Goal: Task Accomplishment & Management: Complete application form

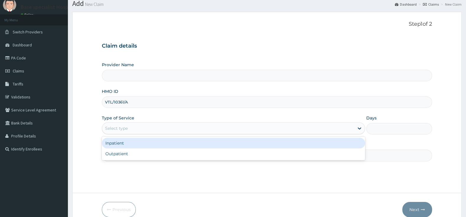
scroll to position [49, 0]
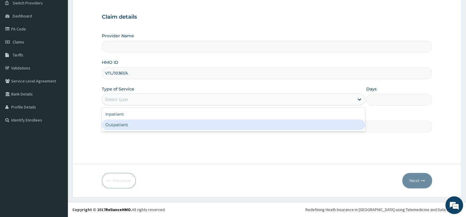
click at [146, 124] on div "Outpatient" at bounding box center [233, 124] width 263 height 11
type input "1"
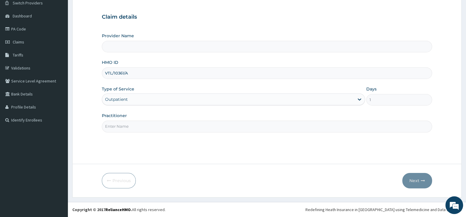
type input "Base Specialist Hospital"
click at [140, 124] on input "Practitioner" at bounding box center [267, 126] width 330 height 12
type input "ADE"
click at [415, 180] on button "Next" at bounding box center [417, 180] width 30 height 15
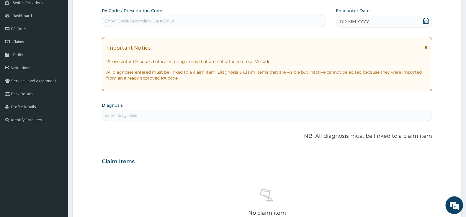
click at [424, 18] on icon at bounding box center [426, 21] width 6 height 6
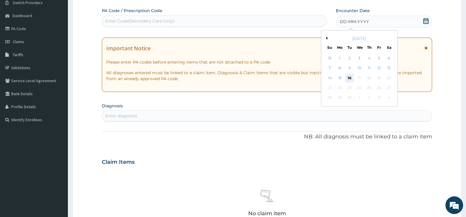
click at [348, 79] on div "16" at bounding box center [349, 77] width 9 height 9
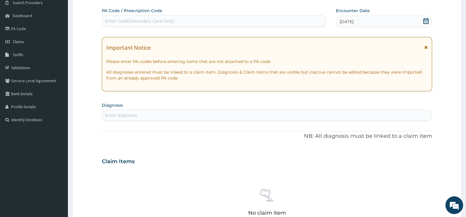
click at [207, 113] on div "Enter diagnosis" at bounding box center [267, 114] width 330 height 9
type input "MALAR"
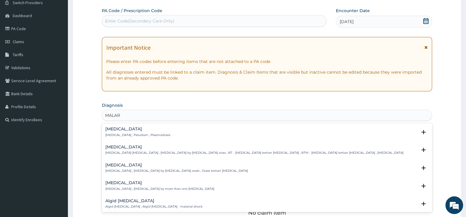
click at [136, 132] on div "Malaria Malaria , Paludism , Plasmodiosis" at bounding box center [137, 132] width 65 height 10
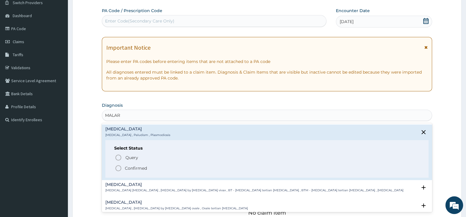
click at [118, 168] on icon "status option filled" at bounding box center [118, 167] width 7 height 7
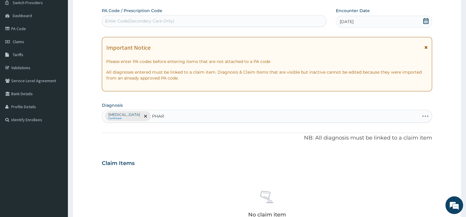
type input "PHARY"
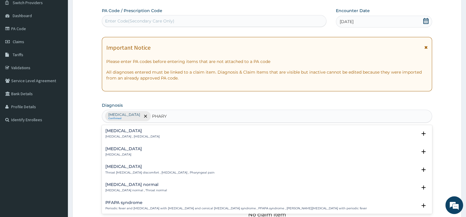
click at [122, 147] on h4 "[MEDICAL_DATA]" at bounding box center [123, 148] width 37 height 4
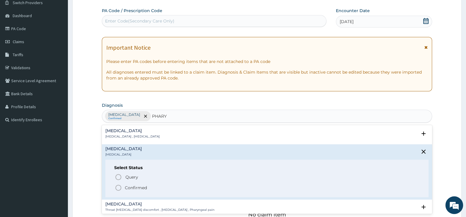
click at [117, 189] on icon "status option filled" at bounding box center [118, 187] width 7 height 7
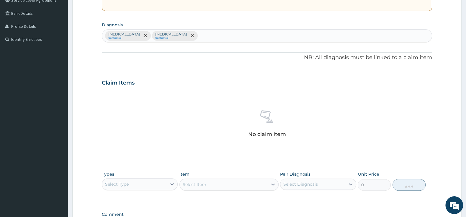
scroll to position [142, 0]
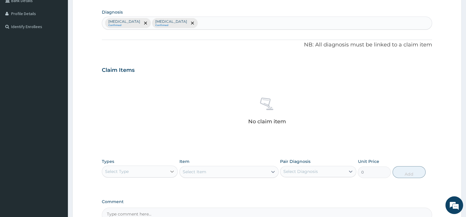
click at [168, 167] on div at bounding box center [172, 171] width 11 height 11
drag, startPoint x: 131, startPoint y: 204, endPoint x: 146, endPoint y: 202, distance: 15.1
click at [131, 204] on div "Procedures" at bounding box center [140, 207] width 76 height 11
click at [202, 172] on div "Select Item" at bounding box center [228, 172] width 99 height 12
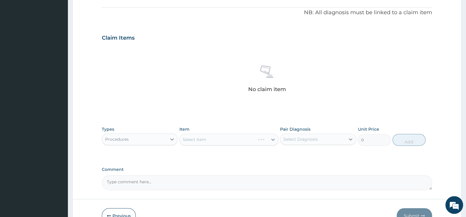
scroll to position [204, 0]
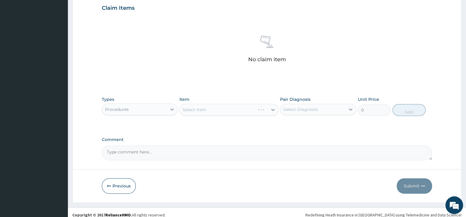
click at [222, 112] on div "Select Item" at bounding box center [228, 110] width 99 height 12
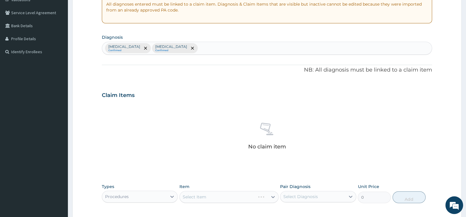
scroll to position [179, 0]
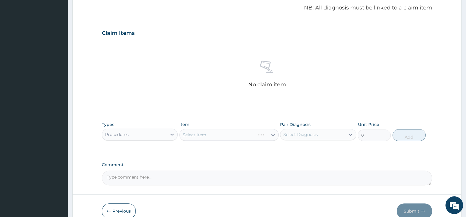
click at [232, 137] on div "Select Item" at bounding box center [228, 135] width 99 height 12
click at [273, 134] on div "Select Item" at bounding box center [228, 135] width 99 height 12
click at [216, 138] on div "Select Item" at bounding box center [224, 134] width 88 height 9
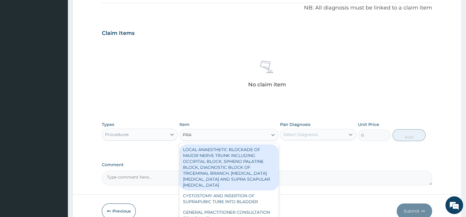
type input "PRAC"
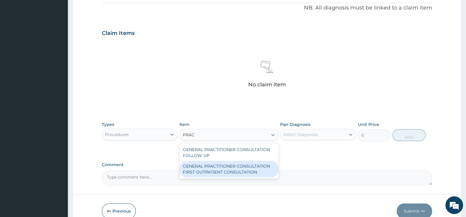
click at [199, 177] on div "GENERAL PRACTITIONER CONSULTATION FOLLOW UP GENERAL PRACTITIONER CONSULTATION F…" at bounding box center [228, 160] width 99 height 35
click at [255, 169] on div "GENERAL PRACTITIONER CONSULTATION FIRST OUTPATIENT CONSULTATION" at bounding box center [228, 169] width 99 height 17
type input "3000"
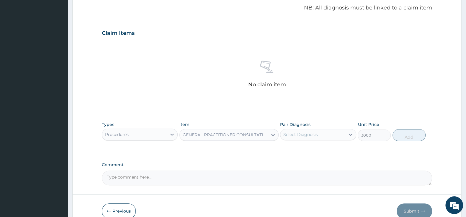
click at [301, 134] on div "Select Diagnosis" at bounding box center [300, 134] width 35 height 6
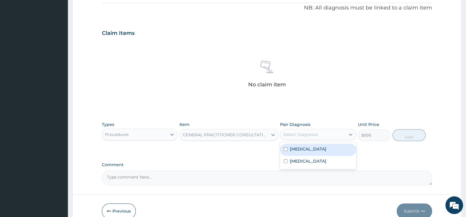
click at [286, 151] on input "checkbox" at bounding box center [286, 149] width 4 height 4
checkbox input "true"
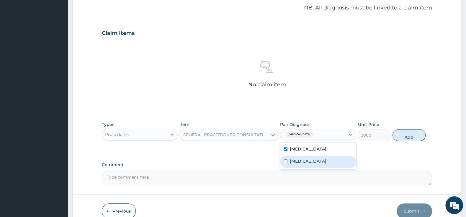
click at [286, 162] on input "checkbox" at bounding box center [286, 161] width 4 height 4
checkbox input "true"
click at [412, 137] on button "Add" at bounding box center [408, 135] width 33 height 12
type input "0"
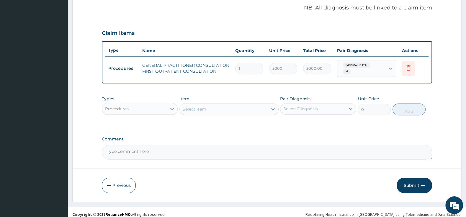
click at [165, 104] on div "Procedures" at bounding box center [134, 108] width 65 height 9
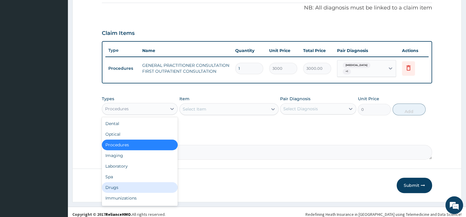
click at [141, 182] on div "Drugs" at bounding box center [140, 187] width 76 height 11
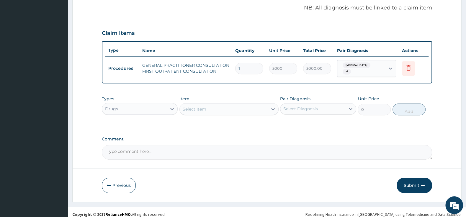
click at [148, 106] on div "Drugs" at bounding box center [134, 108] width 65 height 9
click at [155, 104] on div "Drugs" at bounding box center [134, 108] width 65 height 9
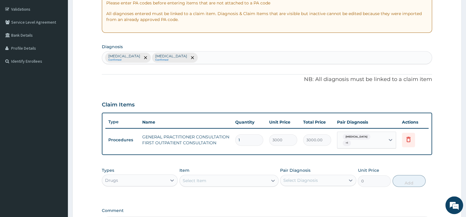
scroll to position [181, 0]
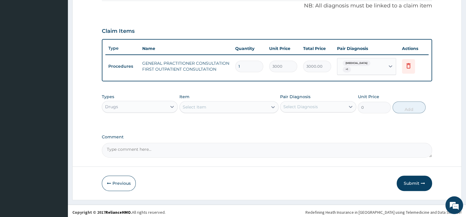
click at [195, 104] on div "Select Item" at bounding box center [195, 107] width 24 height 6
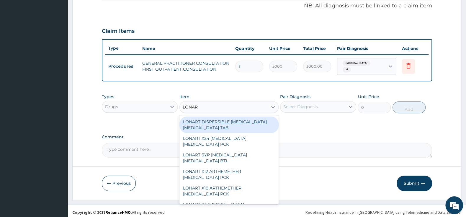
type input "LONART"
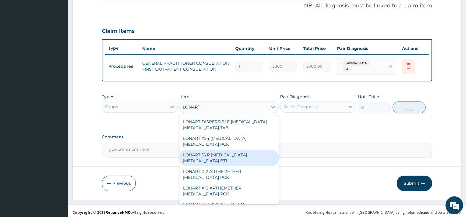
click at [217, 156] on div "LONART SYP [MEDICAL_DATA] [MEDICAL_DATA] BTL" at bounding box center [228, 157] width 99 height 17
type input "1460.5"
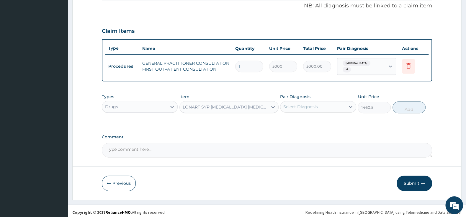
click at [304, 102] on div "Select Diagnosis" at bounding box center [312, 106] width 65 height 9
click at [286, 119] on input "checkbox" at bounding box center [286, 121] width 4 height 4
checkbox input "true"
click at [411, 104] on button "Add" at bounding box center [408, 107] width 33 height 12
type input "0"
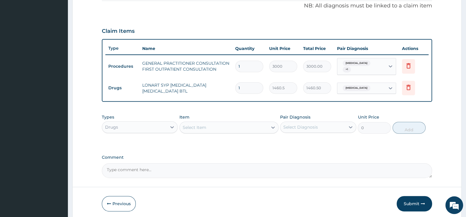
click at [205, 121] on div "Select Item" at bounding box center [228, 127] width 99 height 12
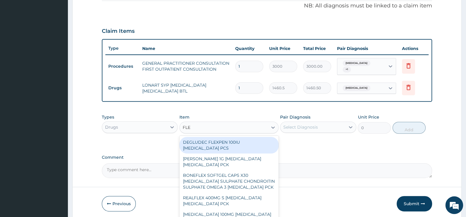
type input "FLEM"
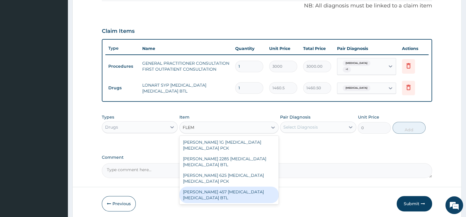
click at [236, 194] on div "[PERSON_NAME] 457 [MEDICAL_DATA] [MEDICAL_DATA] BTL" at bounding box center [228, 194] width 99 height 17
type input "2875"
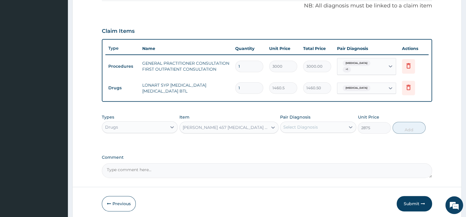
click at [287, 126] on div "Select Diagnosis" at bounding box center [300, 127] width 35 height 6
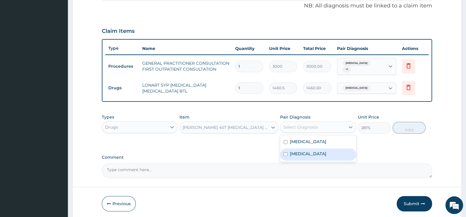
click at [286, 152] on input "checkbox" at bounding box center [286, 154] width 4 height 4
checkbox input "true"
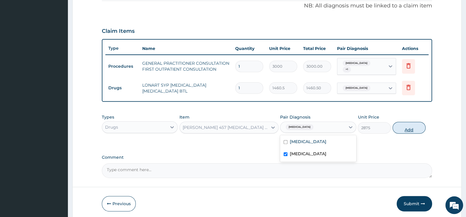
click at [407, 124] on button "Add" at bounding box center [408, 128] width 33 height 12
type input "0"
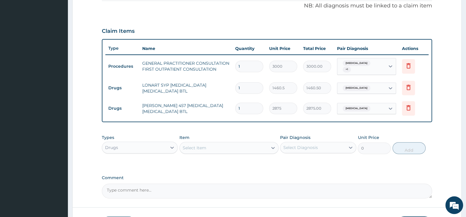
click at [225, 143] on div "Select Item" at bounding box center [224, 147] width 88 height 9
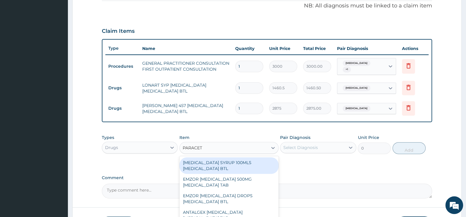
type input "PARACETA"
click at [236, 162] on div "[MEDICAL_DATA] SYRUP 100MLS [MEDICAL_DATA] BTL" at bounding box center [228, 165] width 99 height 17
type input "402.5"
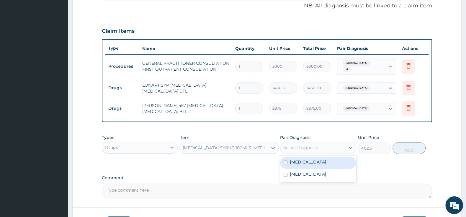
click at [309, 144] on div "Select Diagnosis" at bounding box center [300, 147] width 35 height 6
click at [286, 160] on input "checkbox" at bounding box center [286, 162] width 4 height 4
checkbox input "true"
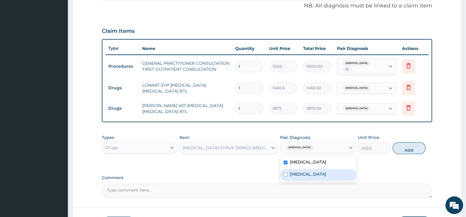
click at [286, 172] on input "checkbox" at bounding box center [286, 174] width 4 height 4
checkbox input "true"
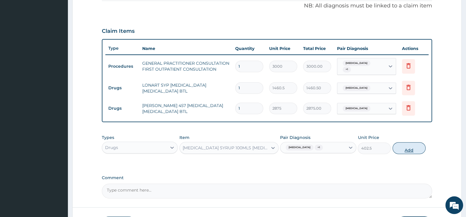
click at [403, 147] on button "Add" at bounding box center [408, 148] width 33 height 12
type input "0"
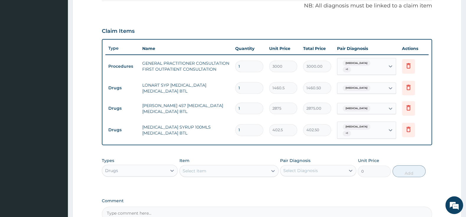
click at [216, 166] on div "Select Item" at bounding box center [224, 170] width 88 height 9
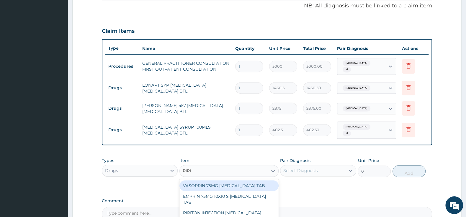
type input "PIRIT"
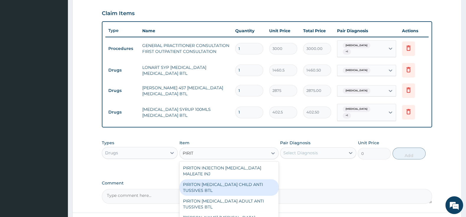
scroll to position [242, 0]
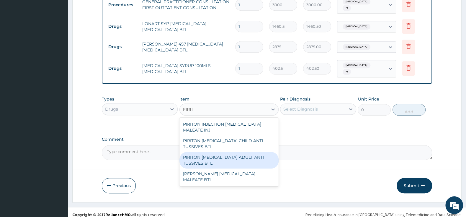
click at [249, 152] on div "PIRITON [MEDICAL_DATA] ADULT ANTI TUSSIVES BTL" at bounding box center [228, 160] width 99 height 17
type input "414"
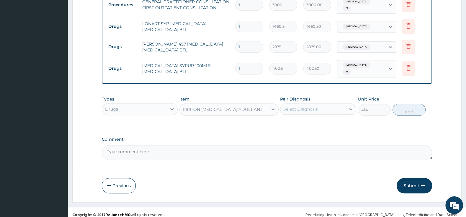
click at [302, 106] on div "Select Diagnosis" at bounding box center [300, 109] width 35 height 6
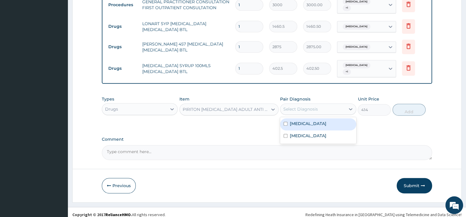
click at [284, 122] on input "checkbox" at bounding box center [286, 124] width 4 height 4
checkbox input "true"
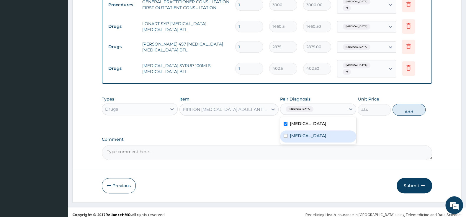
click at [286, 130] on div "[MEDICAL_DATA]" at bounding box center [318, 136] width 76 height 12
checkbox input "true"
click at [405, 104] on button "Add" at bounding box center [408, 110] width 33 height 12
type input "0"
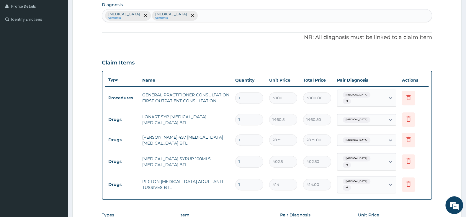
scroll to position [262, 0]
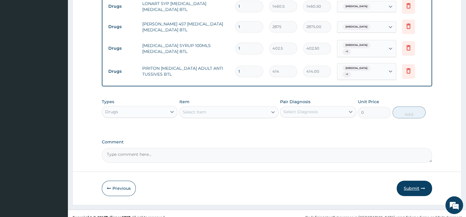
click at [415, 180] on button "Submit" at bounding box center [414, 187] width 35 height 15
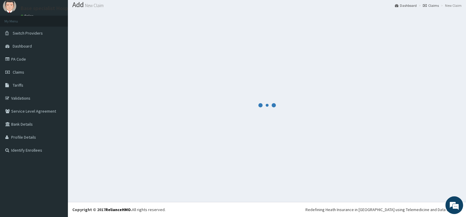
scroll to position [18, 0]
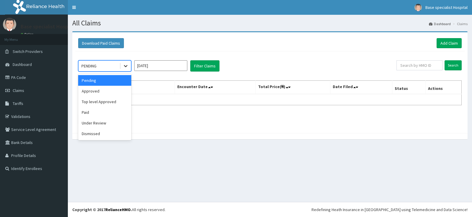
click at [124, 65] on icon at bounding box center [126, 66] width 6 height 6
click at [107, 92] on div "Approved" at bounding box center [104, 91] width 53 height 11
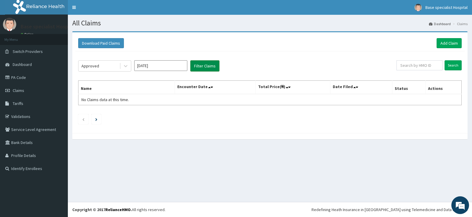
click at [202, 66] on button "Filter Claims" at bounding box center [204, 65] width 29 height 11
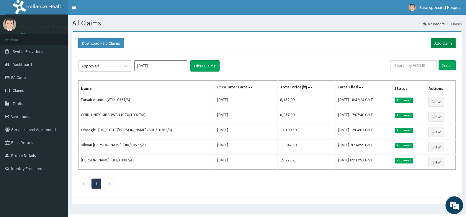
click at [442, 41] on link "Add Claim" at bounding box center [442, 43] width 25 height 10
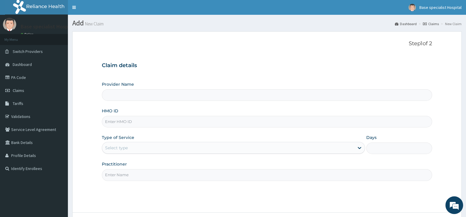
type input "Base Specialist Hospital"
paste input "VTL/10206/A"
type input "VTL/10206/A"
click at [129, 143] on div "Select type" at bounding box center [233, 148] width 263 height 12
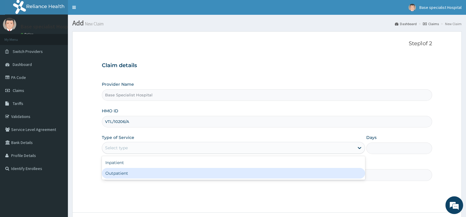
click at [129, 173] on div "Outpatient" at bounding box center [233, 173] width 263 height 11
type input "1"
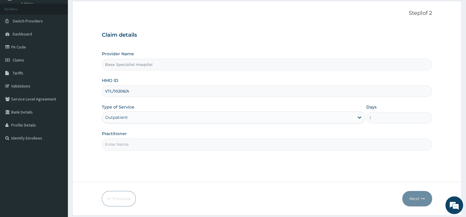
scroll to position [49, 0]
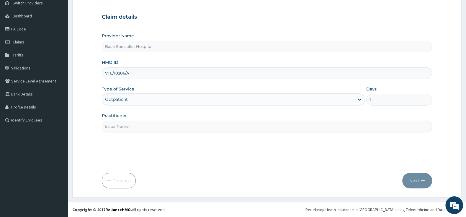
click at [143, 122] on input "Practitioner" at bounding box center [267, 126] width 330 height 12
type input "ADE"
click at [412, 181] on button "Next" at bounding box center [417, 180] width 30 height 15
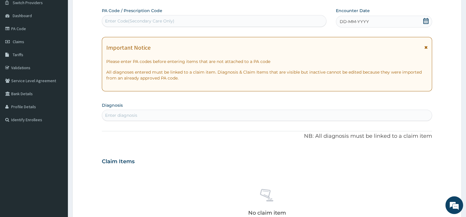
scroll to position [0, 0]
click at [425, 22] on icon at bounding box center [426, 21] width 6 height 6
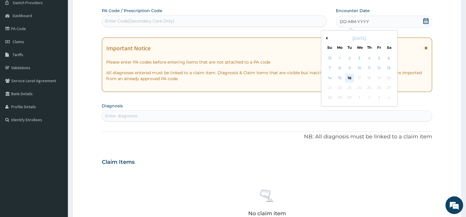
click at [352, 77] on div "16" at bounding box center [349, 77] width 9 height 9
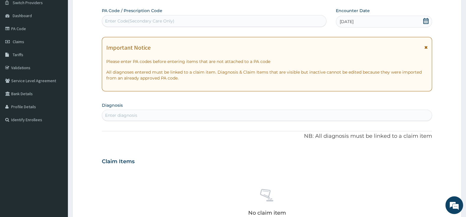
click at [201, 19] on div "Enter Code(Secondary Care Only)" at bounding box center [214, 20] width 224 height 9
click at [142, 19] on div "Enter Code(Secondary Care Only)" at bounding box center [139, 21] width 69 height 6
click at [164, 117] on div "Enter diagnosis" at bounding box center [267, 114] width 330 height 9
type input "[MEDICAL_DATA]"
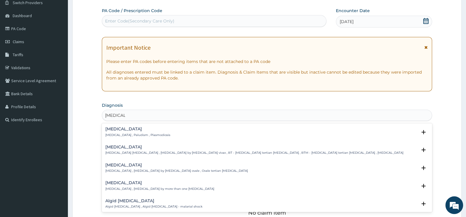
click at [115, 130] on h4 "[MEDICAL_DATA]" at bounding box center [137, 129] width 65 height 4
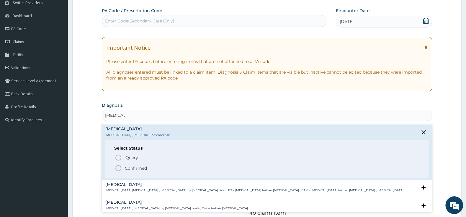
click at [115, 168] on div "Query Query covers suspected (?), Keep in view (kiv), Ruled out (r/o) Confirmed" at bounding box center [266, 162] width 305 height 18
click at [118, 168] on icon "status option filled" at bounding box center [118, 167] width 7 height 7
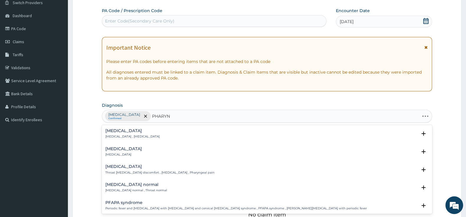
type input "PHARYNG"
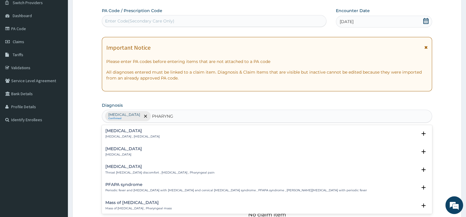
click at [117, 150] on h4 "[MEDICAL_DATA]" at bounding box center [123, 148] width 37 height 4
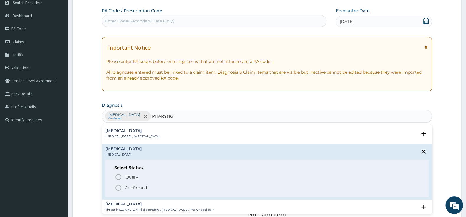
click at [120, 184] on icon "status option filled" at bounding box center [118, 187] width 7 height 7
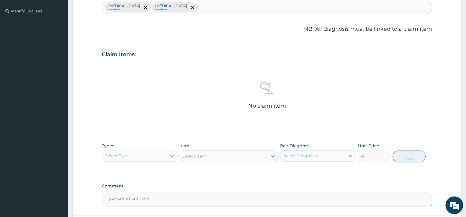
scroll to position [173, 0]
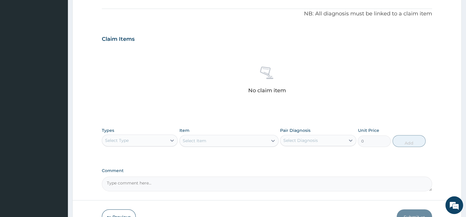
click at [157, 140] on div "Select Type" at bounding box center [134, 139] width 65 height 9
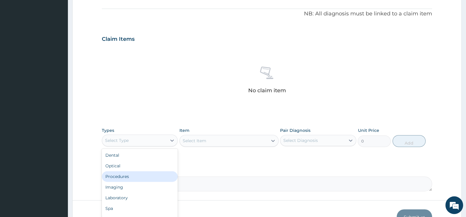
click at [136, 176] on div "Procedures" at bounding box center [140, 176] width 76 height 11
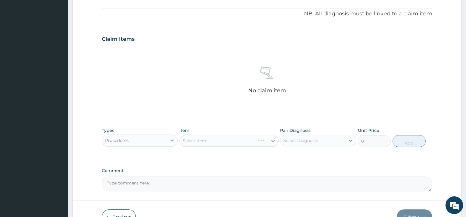
click at [199, 142] on div "Select Item" at bounding box center [228, 141] width 99 height 12
click at [218, 139] on div "Select Item" at bounding box center [228, 141] width 99 height 12
click at [218, 143] on div "Select Item" at bounding box center [228, 141] width 99 height 12
click at [224, 140] on div "Select Item" at bounding box center [224, 140] width 88 height 9
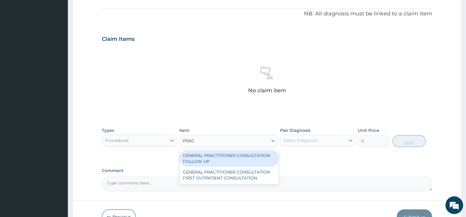
type input "PRACT"
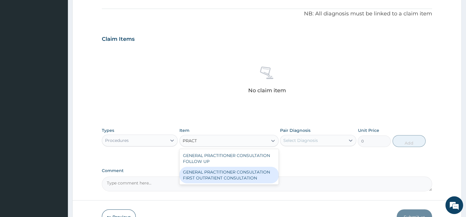
click at [245, 174] on div "GENERAL PRACTITIONER CONSULTATION FIRST OUTPATIENT CONSULTATION" at bounding box center [228, 174] width 99 height 17
type input "3000"
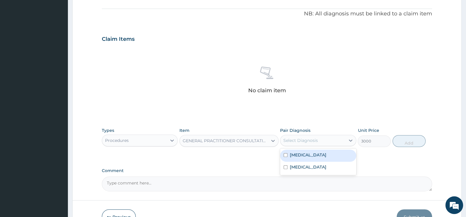
click at [317, 143] on div "Select Diagnosis" at bounding box center [300, 140] width 35 height 6
click at [285, 153] on input "checkbox" at bounding box center [286, 155] width 4 height 4
checkbox input "true"
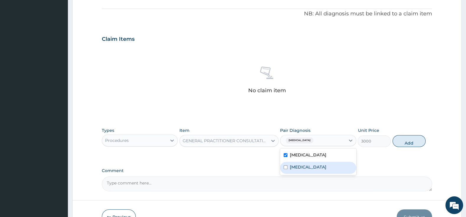
click at [288, 171] on div "[MEDICAL_DATA]" at bounding box center [318, 167] width 76 height 12
checkbox input "true"
click at [402, 139] on button "Add" at bounding box center [408, 141] width 33 height 12
type input "0"
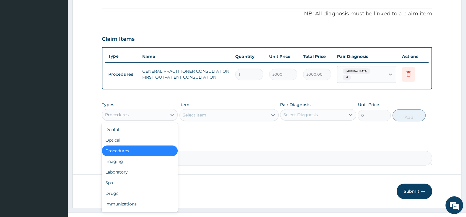
drag, startPoint x: 160, startPoint y: 111, endPoint x: 160, endPoint y: 119, distance: 8.3
click at [160, 111] on div "Procedures" at bounding box center [134, 114] width 65 height 9
click at [137, 188] on div "Drugs" at bounding box center [140, 193] width 76 height 11
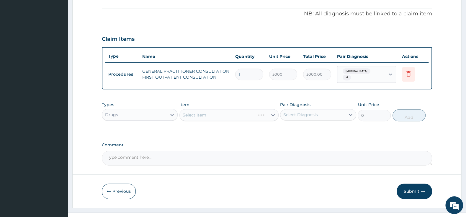
click at [249, 113] on div "Select Item" at bounding box center [228, 115] width 99 height 12
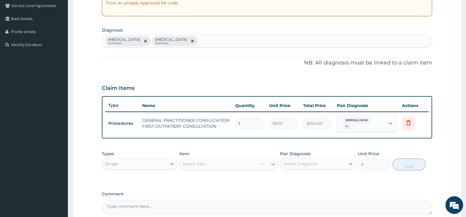
scroll to position [155, 0]
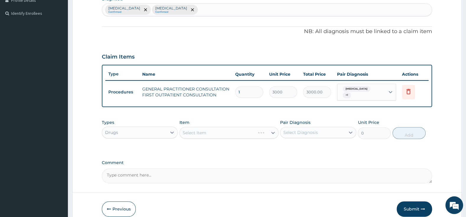
click at [247, 130] on div "Select Item" at bounding box center [228, 133] width 99 height 12
click at [268, 130] on div at bounding box center [273, 132] width 11 height 11
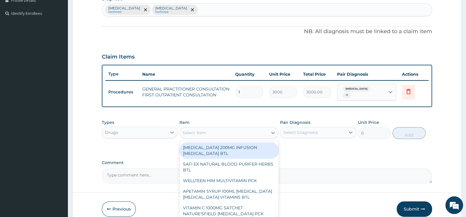
click at [190, 130] on div "Select Item" at bounding box center [195, 133] width 24 height 6
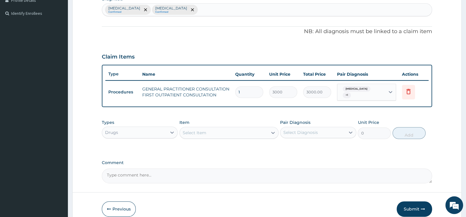
click at [190, 130] on div "Select Item" at bounding box center [195, 133] width 24 height 6
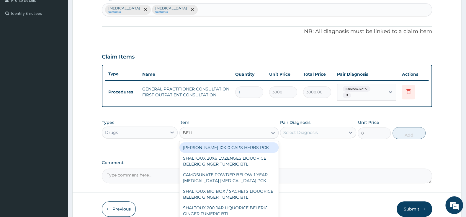
type input "BELLA"
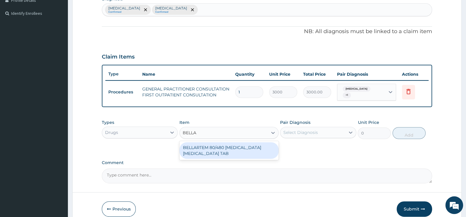
click at [205, 148] on div "BELLARTEM 80/480 [MEDICAL_DATA] [MEDICAL_DATA] TAB" at bounding box center [228, 150] width 99 height 17
type input "379.5"
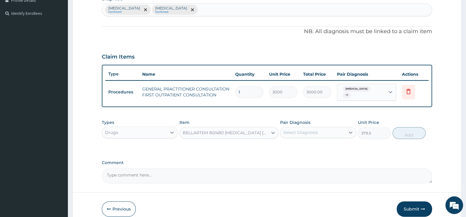
click at [289, 129] on div "Select Diagnosis" at bounding box center [300, 132] width 35 height 6
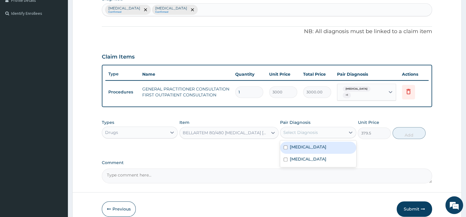
click at [286, 145] on input "checkbox" at bounding box center [286, 147] width 4 height 4
checkbox input "true"
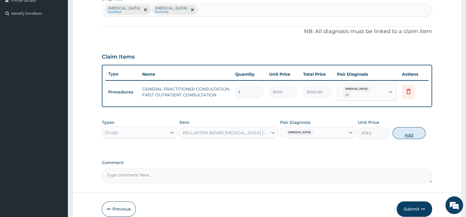
click at [407, 132] on button "Add" at bounding box center [408, 133] width 33 height 12
type input "0"
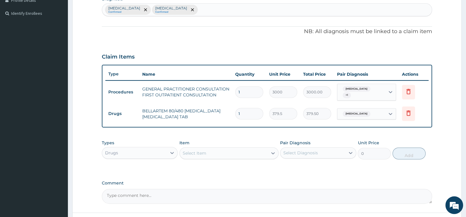
type input "0.00"
type input "6"
type input "2277.00"
type input "6"
click at [221, 143] on div "Item Select Item" at bounding box center [228, 149] width 99 height 19
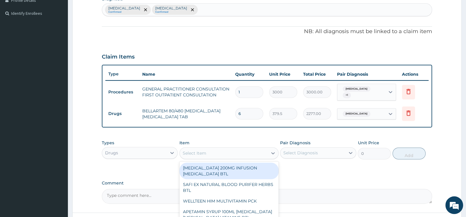
click at [222, 152] on div "Select Item" at bounding box center [224, 152] width 88 height 9
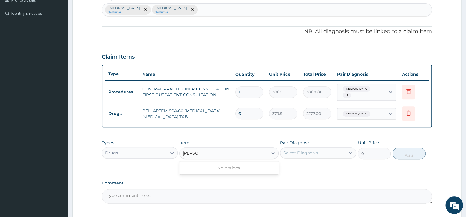
type input "FLEM"
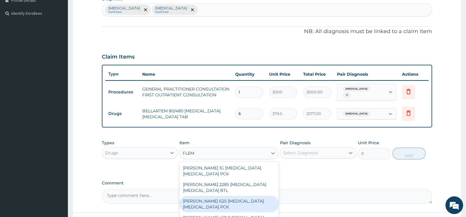
click at [231, 203] on div "[PERSON_NAME] 625 [MEDICAL_DATA] [MEDICAL_DATA] PCK" at bounding box center [228, 203] width 99 height 17
type input "2300"
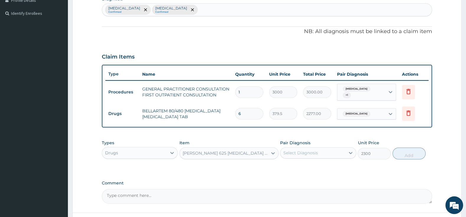
click at [291, 150] on div "Select Diagnosis" at bounding box center [300, 153] width 35 height 6
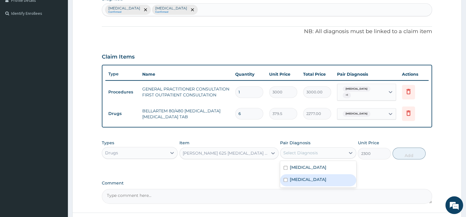
drag, startPoint x: 285, startPoint y: 176, endPoint x: 291, endPoint y: 176, distance: 5.9
click at [285, 178] on input "checkbox" at bounding box center [286, 180] width 4 height 4
checkbox input "true"
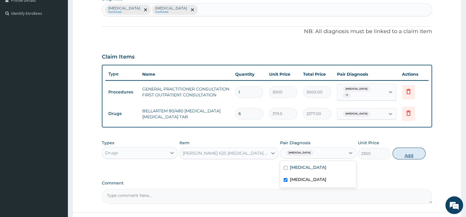
click at [425, 150] on button "Add" at bounding box center [408, 153] width 33 height 12
type input "0"
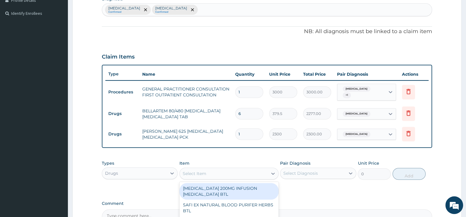
click at [218, 168] on div "Select Item" at bounding box center [224, 172] width 88 height 9
type input "IBUPRO"
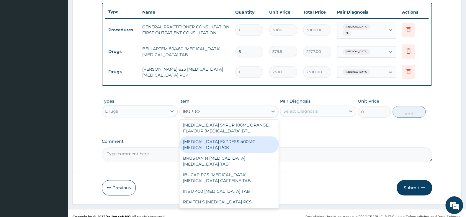
scroll to position [93, 0]
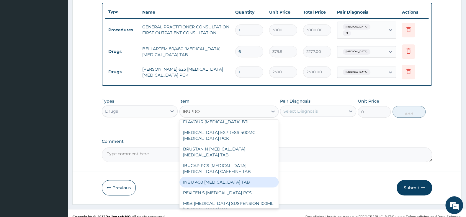
click at [233, 176] on div "INBU 400 [MEDICAL_DATA] TAB" at bounding box center [228, 181] width 99 height 11
type input "63.25"
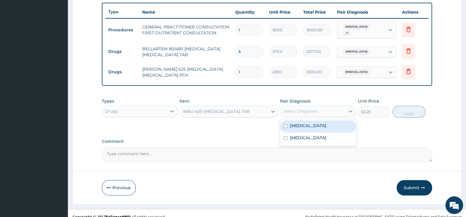
click at [298, 108] on div "Select Diagnosis" at bounding box center [300, 111] width 35 height 6
click at [282, 123] on div "[MEDICAL_DATA]" at bounding box center [318, 126] width 76 height 12
checkbox input "true"
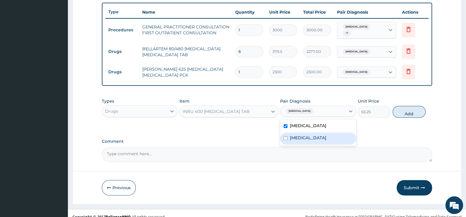
click at [289, 132] on div "[MEDICAL_DATA]" at bounding box center [318, 138] width 76 height 12
checkbox input "true"
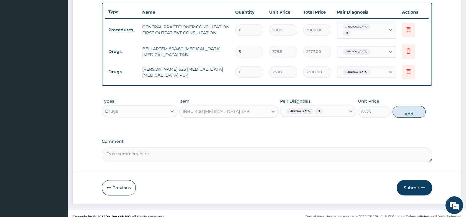
click at [405, 106] on button "Add" at bounding box center [408, 112] width 33 height 12
type input "0"
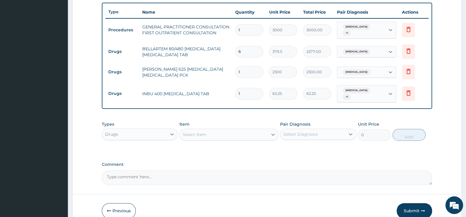
type input "10"
type input "632.50"
type input "10"
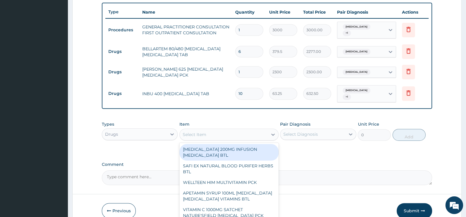
click at [227, 128] on div "Select Item" at bounding box center [228, 134] width 99 height 12
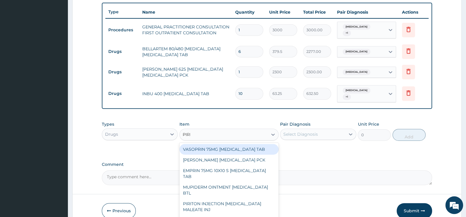
type input "PIRIT"
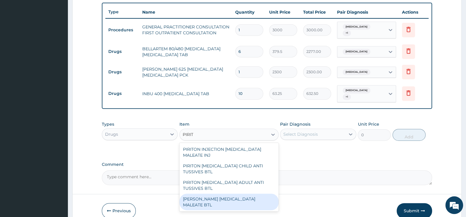
click at [226, 194] on div "[PERSON_NAME] [MEDICAL_DATA] MALEATE BTL" at bounding box center [228, 201] width 99 height 17
type input "747.5"
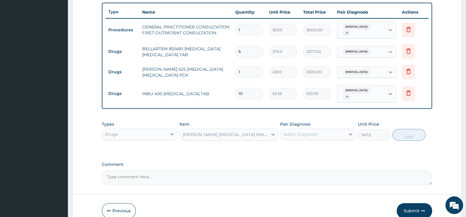
click at [306, 131] on div "Select Diagnosis" at bounding box center [300, 134] width 35 height 6
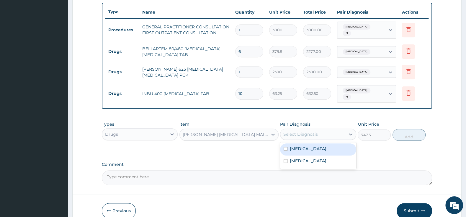
click at [287, 147] on input "checkbox" at bounding box center [286, 149] width 4 height 4
checkbox input "true"
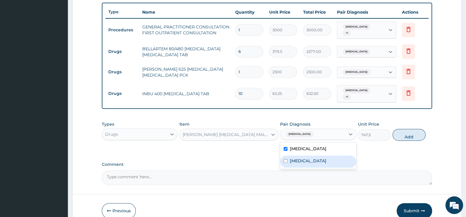
click at [284, 155] on div "[MEDICAL_DATA]" at bounding box center [318, 161] width 76 height 12
checkbox input "true"
click at [410, 129] on button "Add" at bounding box center [408, 135] width 33 height 12
type input "0"
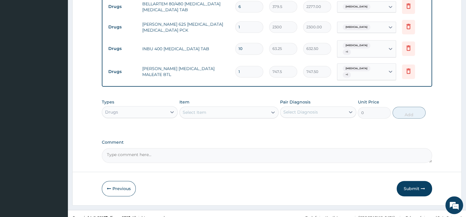
scroll to position [262, 0]
click at [410, 180] on button "Submit" at bounding box center [414, 187] width 35 height 15
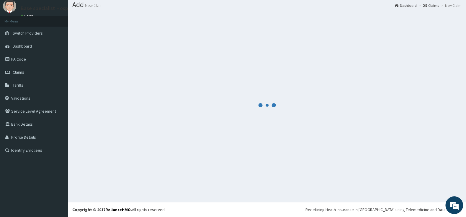
scroll to position [18, 0]
